Goal: Transaction & Acquisition: Purchase product/service

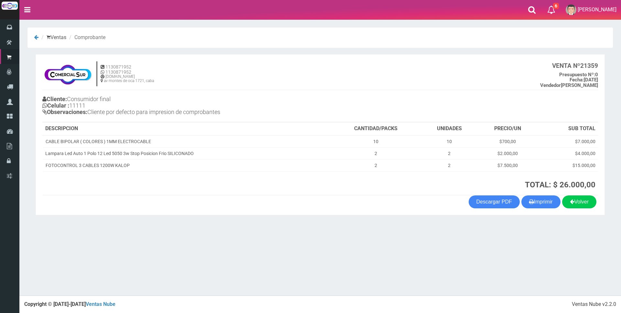
click at [616, 191] on section "× Titulo del Msj texto Mas Texto Cancelar Aceptar Ventas Comprobante 0" at bounding box center [319, 122] width 601 height 207
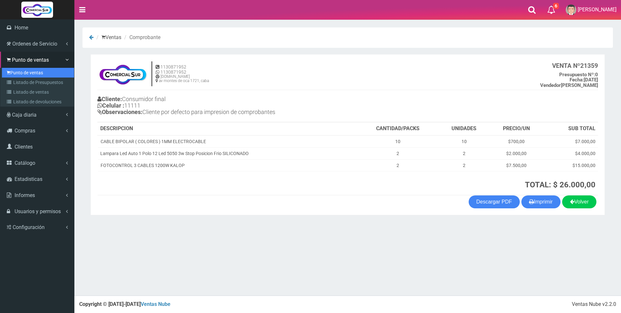
click at [22, 71] on link "Punto de ventas" at bounding box center [38, 73] width 72 height 10
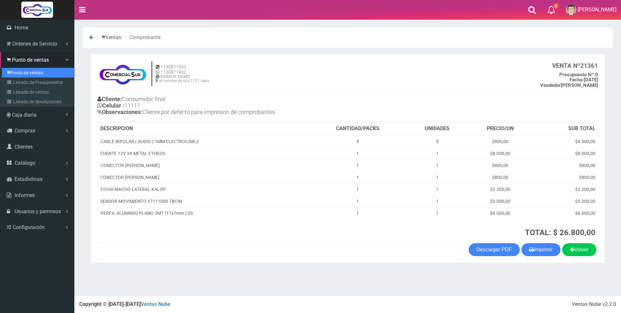
click at [26, 71] on link "Punto de ventas" at bounding box center [38, 73] width 72 height 10
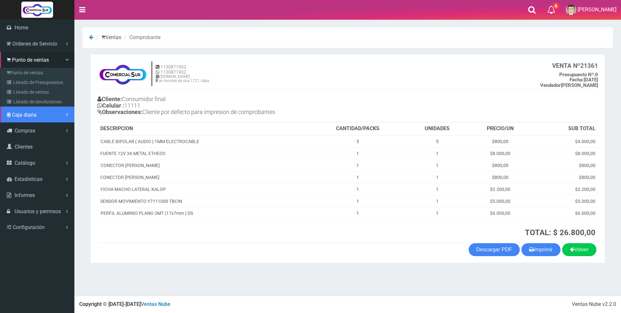
click at [24, 113] on span "Caja diaria" at bounding box center [24, 115] width 25 height 6
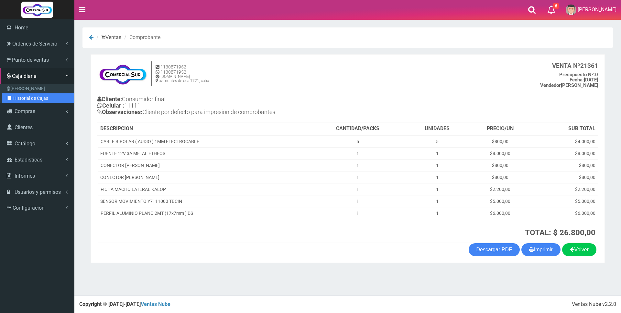
click at [24, 97] on link "Historial de Cajas" at bounding box center [38, 98] width 72 height 10
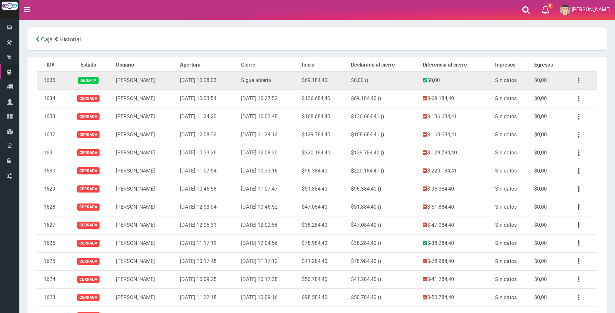
click at [578, 81] on icon "button" at bounding box center [579, 80] width 2 height 11
click at [574, 98] on link "Ver" at bounding box center [560, 96] width 51 height 14
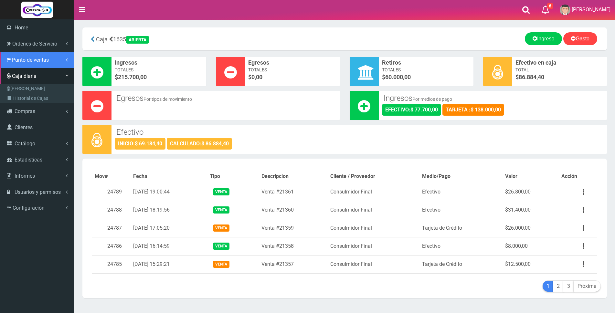
click at [16, 58] on span "Punto de ventas" at bounding box center [30, 60] width 37 height 6
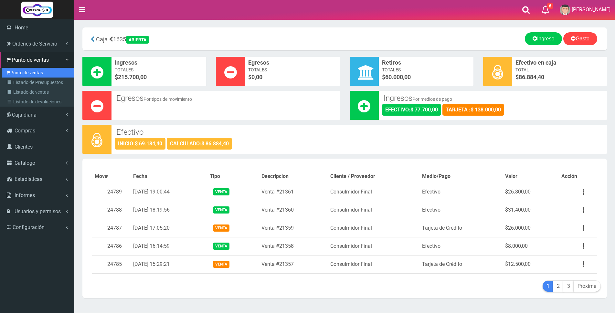
click at [15, 70] on link "Punto de ventas" at bounding box center [38, 73] width 72 height 10
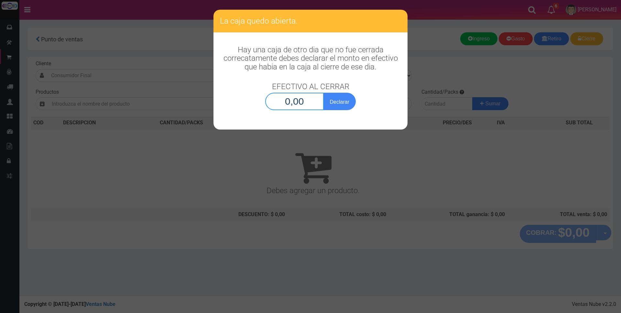
click at [271, 103] on input "0,00" at bounding box center [294, 101] width 59 height 17
type input "86.884,40"
click at [336, 103] on button "Declarar" at bounding box center [339, 101] width 32 height 17
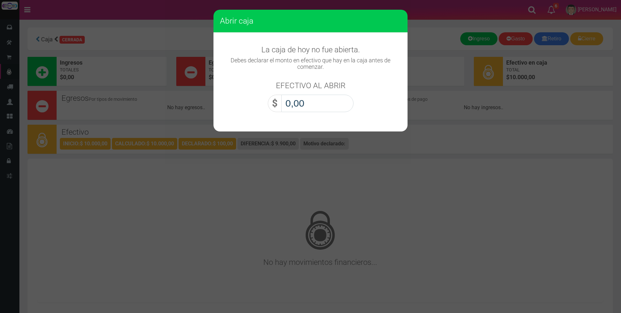
click at [336, 103] on input "0,00" at bounding box center [317, 103] width 72 height 17
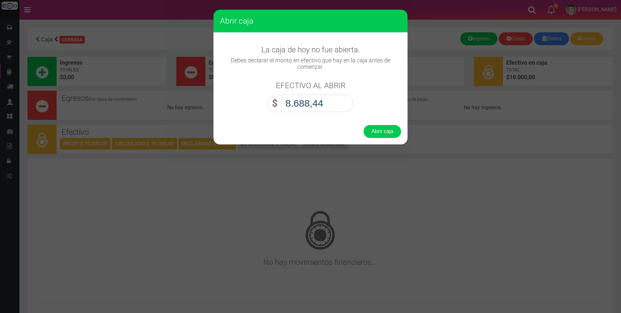
type input "86.884,40"
click at [382, 134] on button "Abrir caja" at bounding box center [381, 131] width 37 height 13
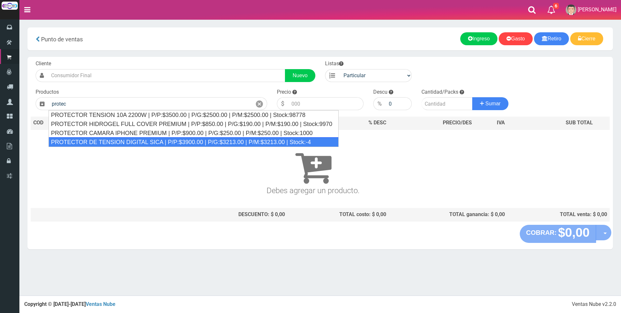
click at [128, 142] on div "PROTECTOR DE TENSION DIGITAL SICA | P/P:$3900.00 | P/G:$3213.00 | P/M:$3213.00 …" at bounding box center [193, 142] width 290 height 10
type input "PROTECTOR DE TENSION DIGITAL SICA | P/P:$3900.00 | P/G:$3213.00 | P/M:$3213.00 …"
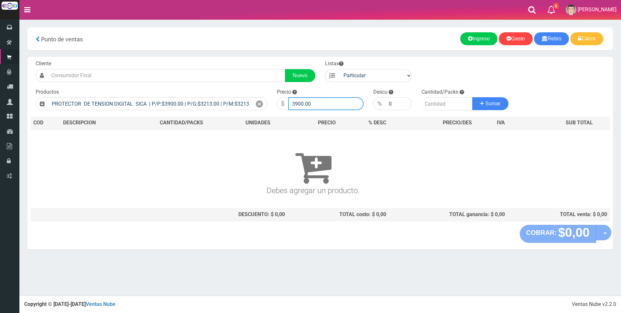
click at [318, 106] on input "3900.00" at bounding box center [325, 103] width 75 height 13
type input "3"
type input "25800"
click at [440, 103] on input "number" at bounding box center [446, 103] width 51 height 13
type input "1"
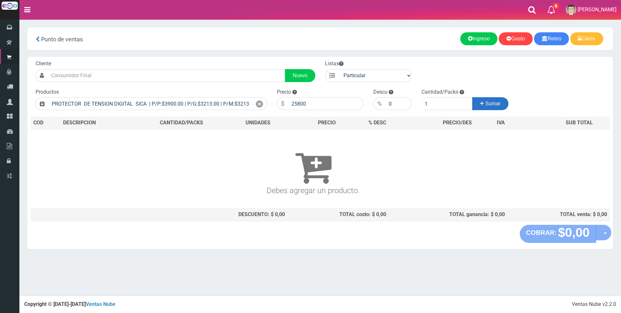
click at [498, 104] on span "Sumar" at bounding box center [492, 103] width 15 height 5
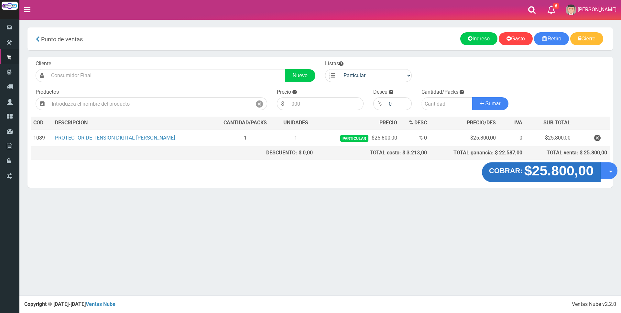
click at [527, 171] on strong "$25.800,00" at bounding box center [558, 170] width 69 height 15
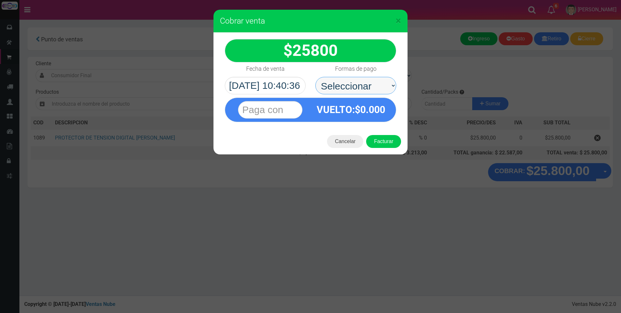
click at [359, 88] on select "Seleccionar Efectivo Tarjeta de Crédito Depósito Débito" at bounding box center [355, 85] width 81 height 17
select select "Tarjeta de Crédito"
click at [315, 77] on select "Seleccionar Efectivo Tarjeta de Crédito Depósito Débito" at bounding box center [355, 85] width 81 height 17
click at [289, 109] on input "text" at bounding box center [270, 109] width 64 height 17
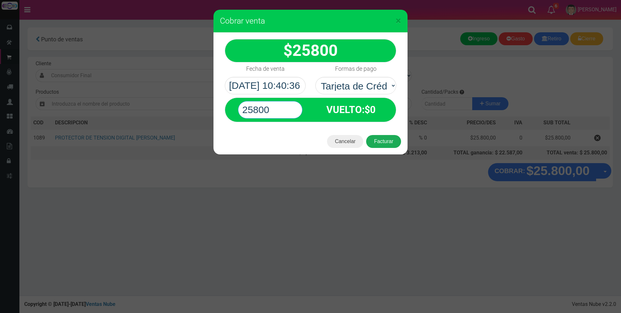
type input "25800"
click at [376, 143] on button "Facturar" at bounding box center [383, 141] width 35 height 13
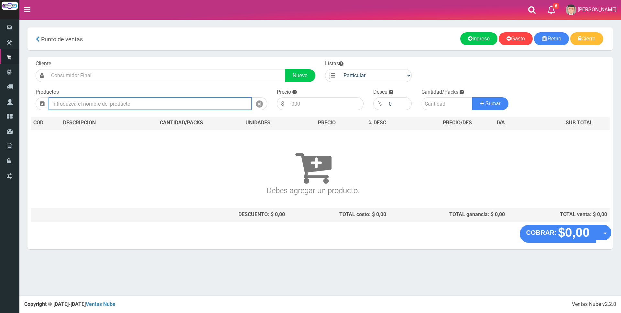
click at [193, 105] on input "text" at bounding box center [149, 103] width 203 height 13
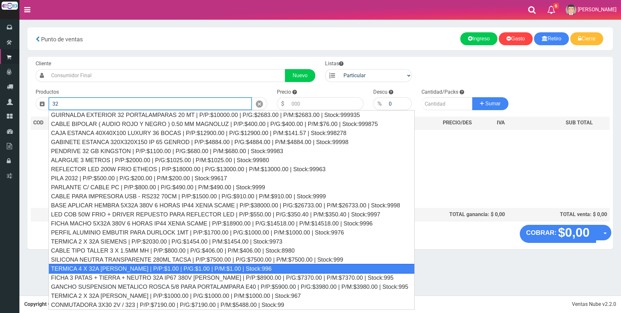
click at [139, 268] on div "TERMICA 4 X 32A SICA | P/P:$1.00 | P/G:$1.00 | P/M:$1.00 | Stock:996" at bounding box center [231, 269] width 366 height 10
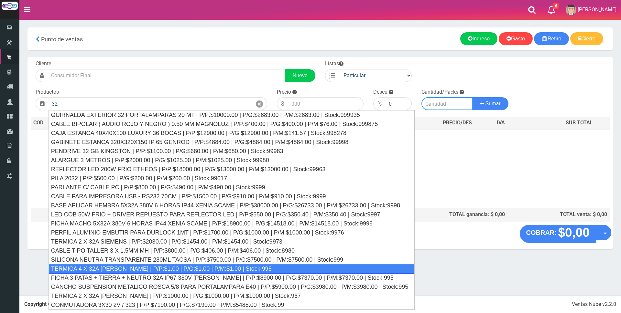
type input "TERMICA 4 X 32A SICA | P/P:$1.00 | P/G:$1.00 | P/M:$1.00 | Stock:996"
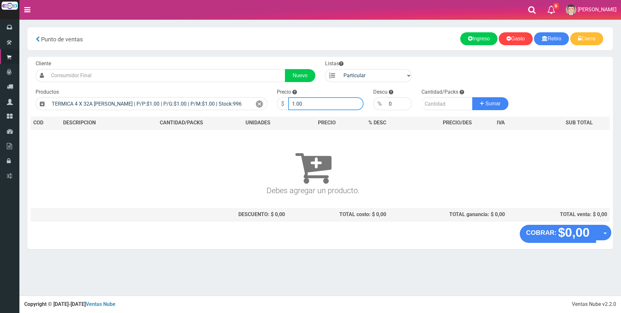
click at [310, 102] on input "1.00" at bounding box center [325, 103] width 75 height 13
type input "1"
type input "8000"
drag, startPoint x: 434, startPoint y: 105, endPoint x: 438, endPoint y: 104, distance: 4.3
click at [434, 105] on input "number" at bounding box center [446, 103] width 51 height 13
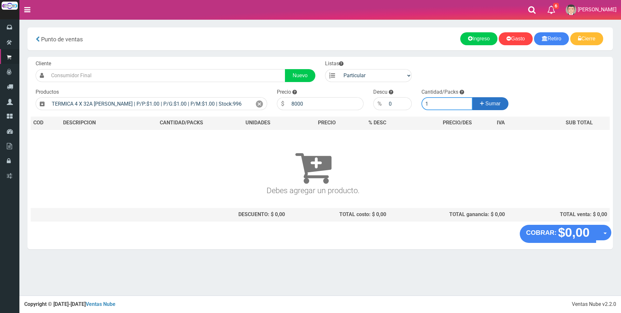
type input "1"
click at [501, 108] on button "Sumar" at bounding box center [490, 103] width 36 height 13
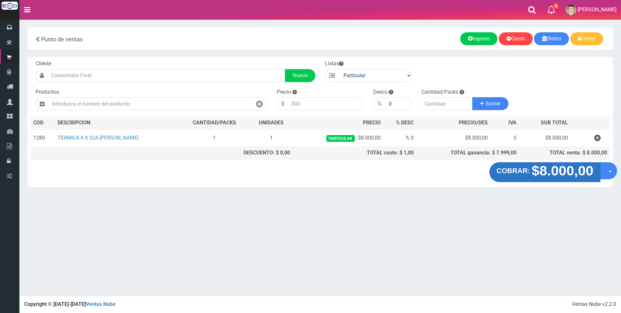
click at [523, 171] on strong "COBRAR:" at bounding box center [513, 171] width 34 height 8
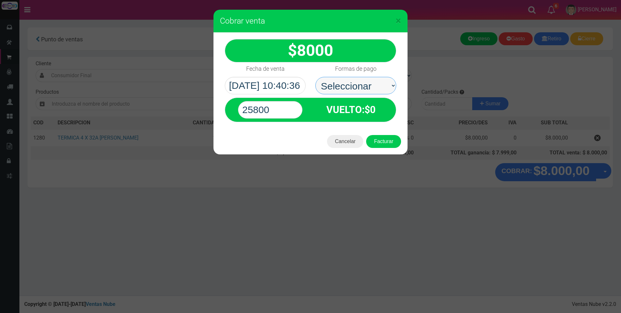
drag, startPoint x: 389, startPoint y: 92, endPoint x: 375, endPoint y: 81, distance: 17.5
click at [375, 81] on select "Seleccionar Efectivo Tarjeta de Crédito Depósito Débito" at bounding box center [355, 85] width 81 height 17
select select "Tarjeta de Crédito"
click at [315, 77] on select "Seleccionar Efectivo Tarjeta de Crédito Depósito Débito" at bounding box center [355, 85] width 81 height 17
click at [278, 102] on input "25800" at bounding box center [270, 109] width 64 height 17
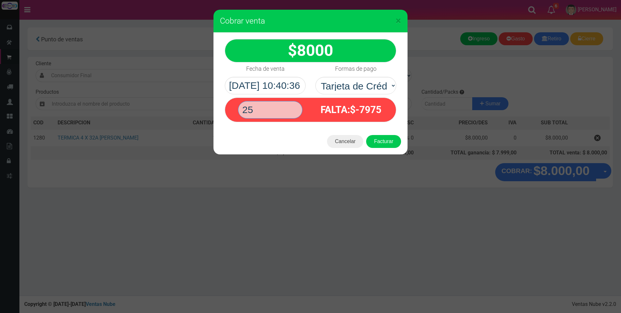
type input "2"
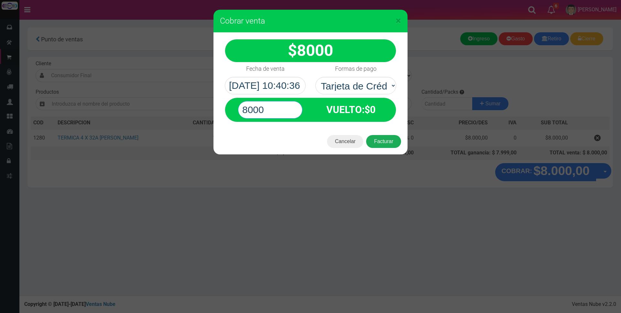
type input "8000"
click at [390, 144] on button "Facturar" at bounding box center [383, 141] width 35 height 13
